Goal: Task Accomplishment & Management: Manage account settings

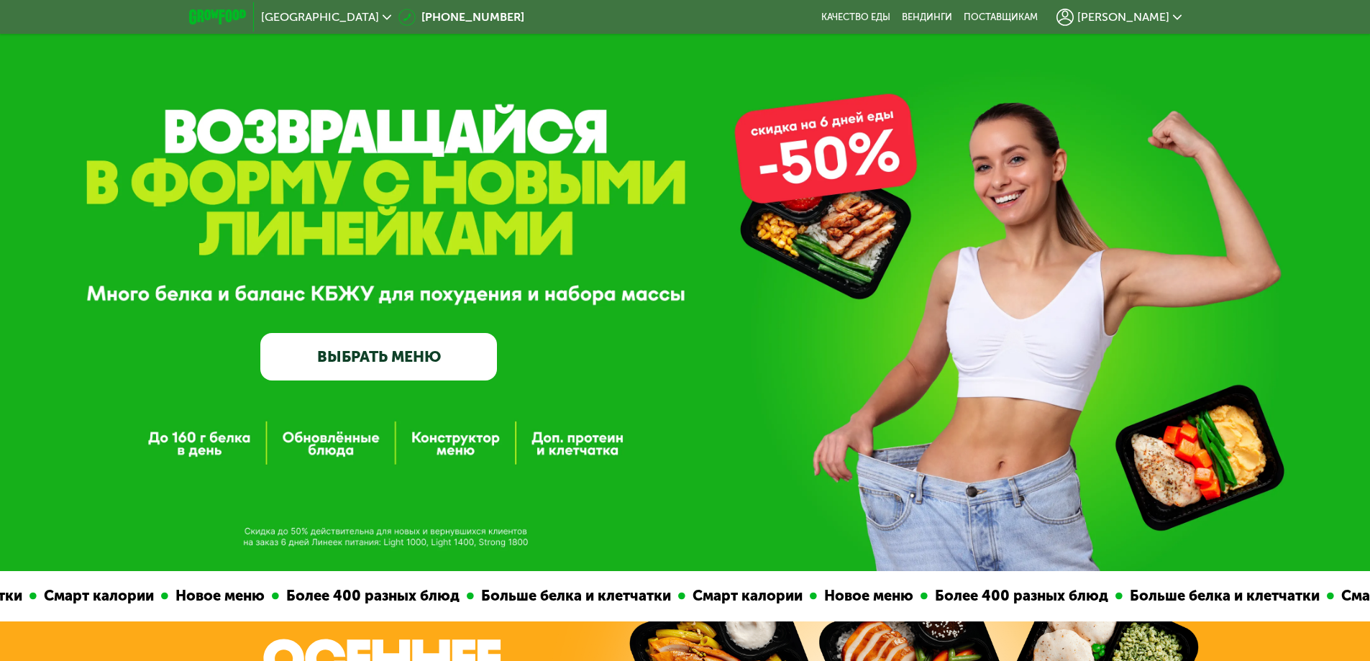
click at [1155, 19] on span "[PERSON_NAME]" at bounding box center [1124, 18] width 92 height 12
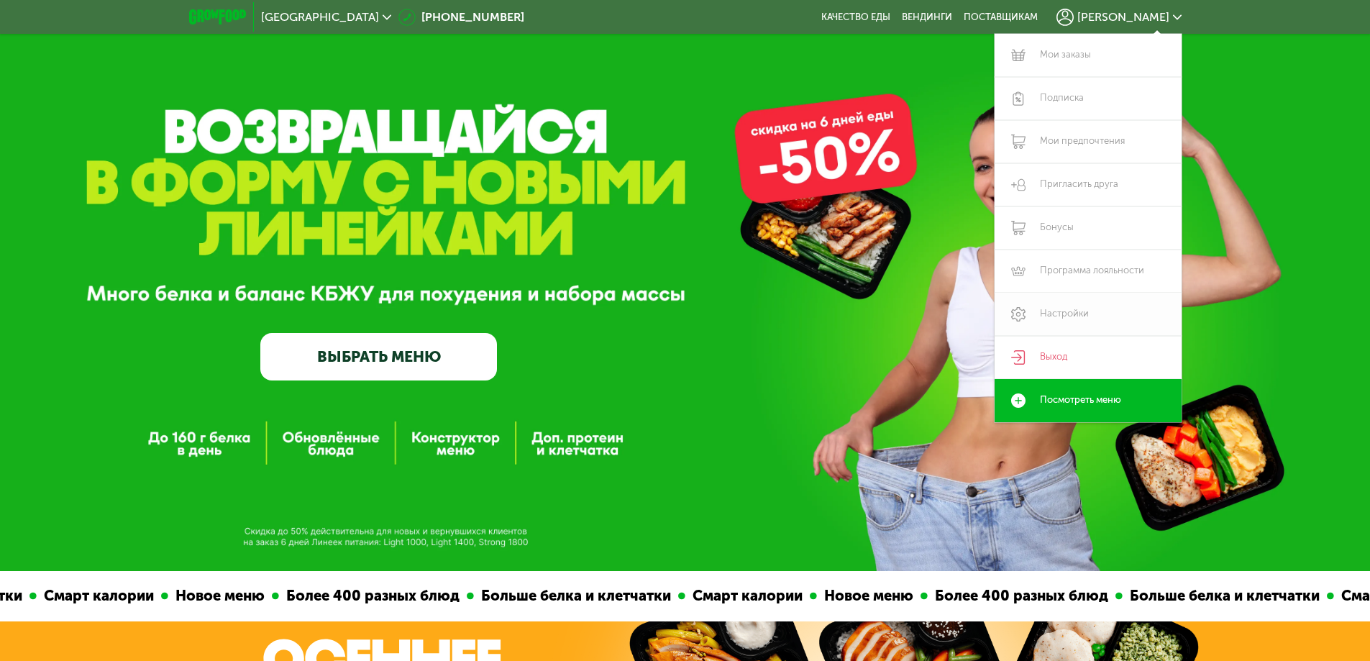
click at [1064, 317] on link "Настройки" at bounding box center [1088, 314] width 187 height 43
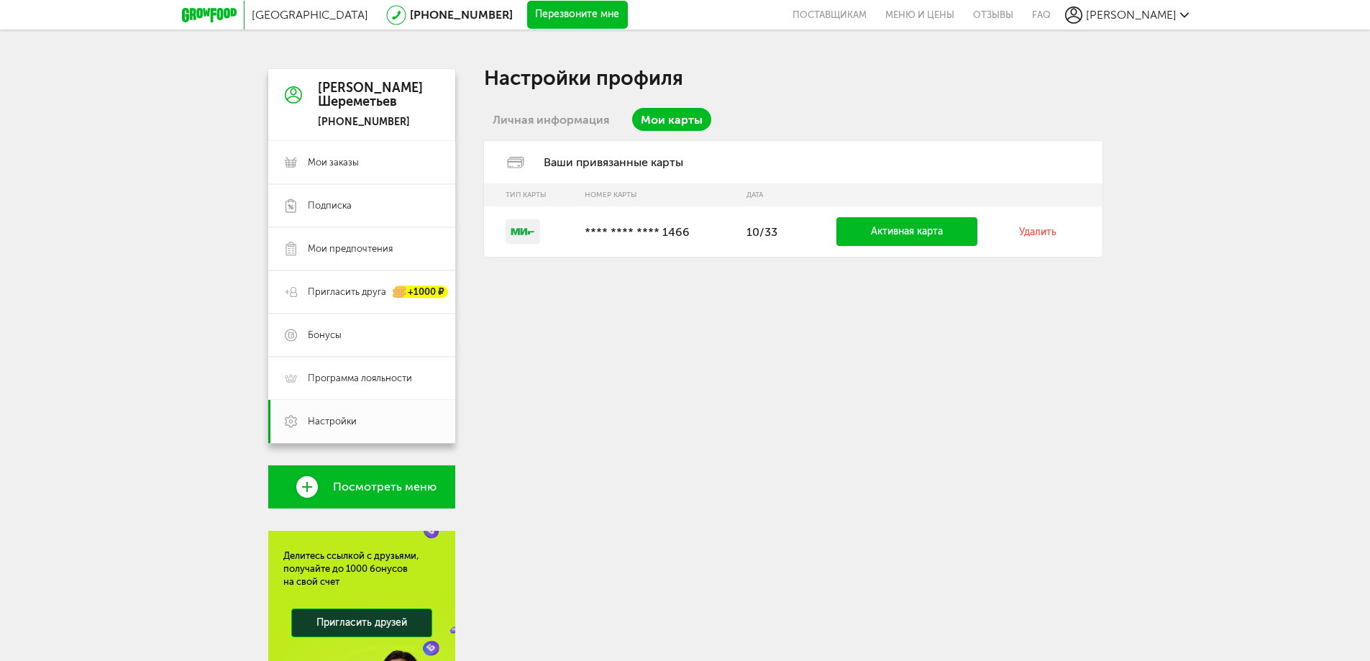
click at [185, 15] on icon at bounding box center [209, 15] width 55 height 14
